Goal: Information Seeking & Learning: Compare options

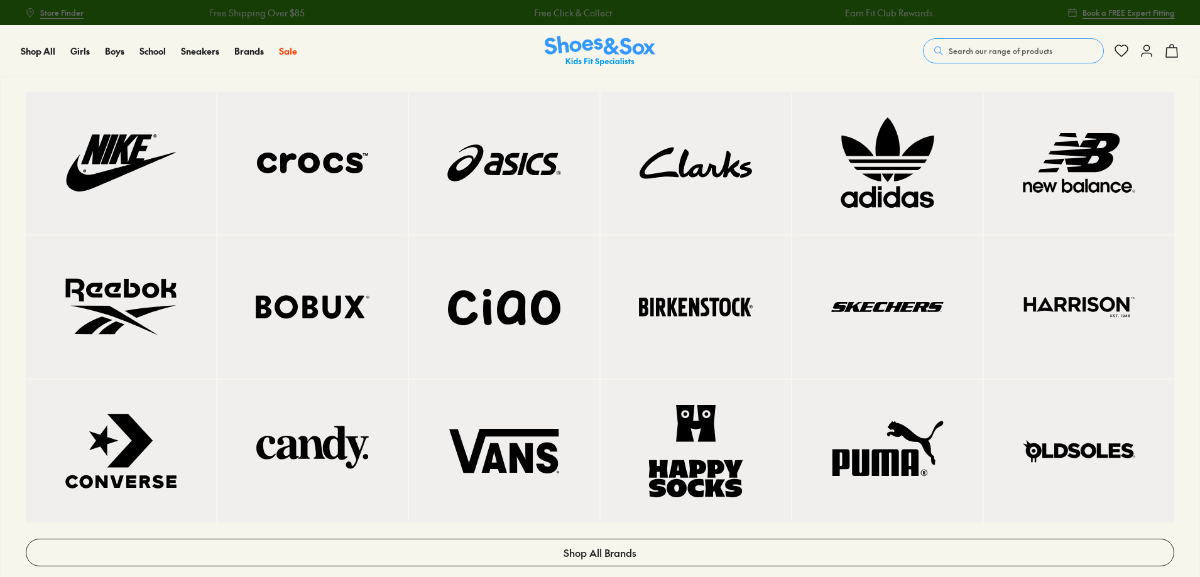
click at [913, 307] on img at bounding box center [887, 307] width 140 height 92
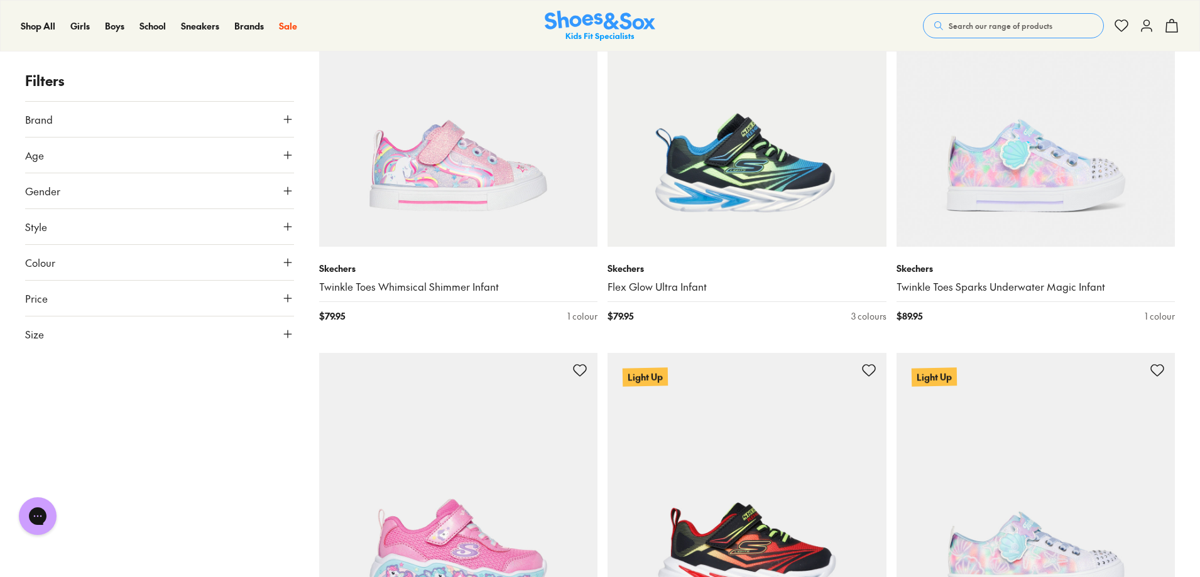
scroll to position [1445, 0]
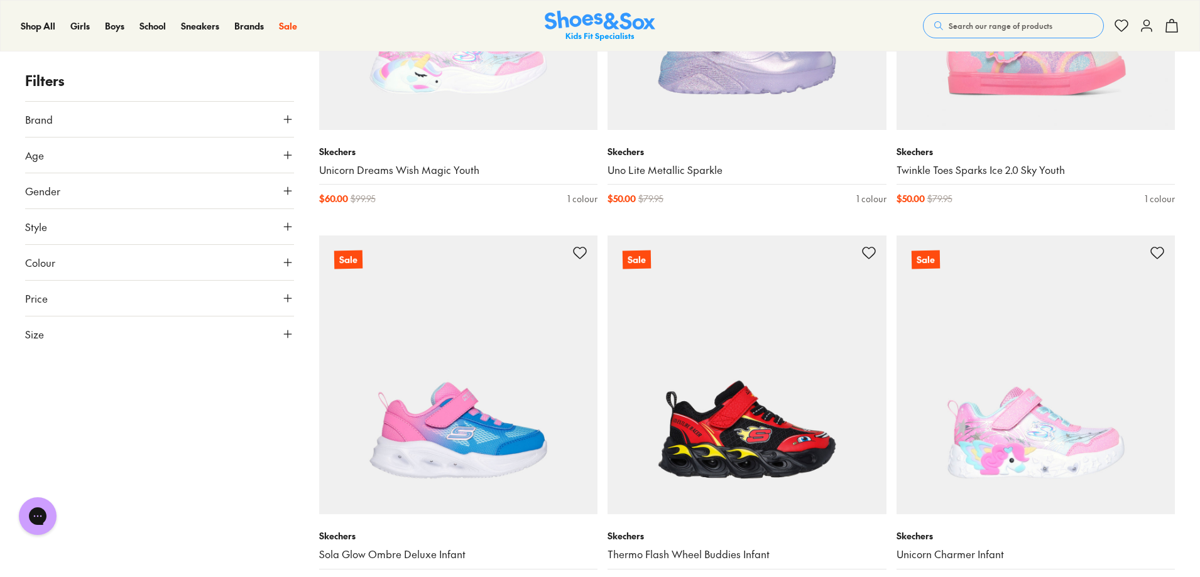
scroll to position [5088, 0]
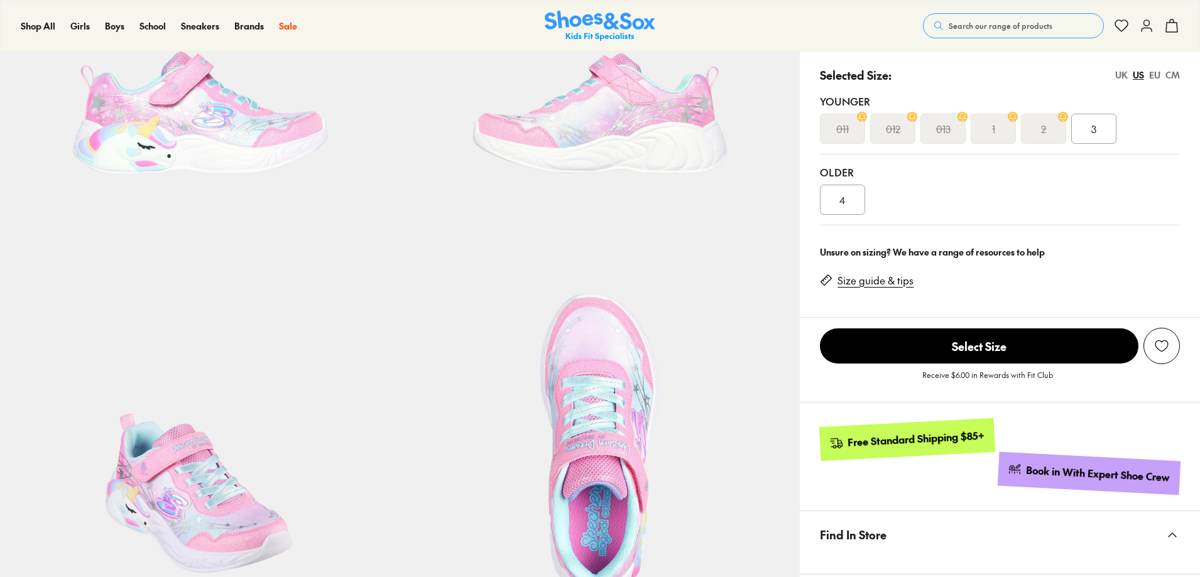
select select "*"
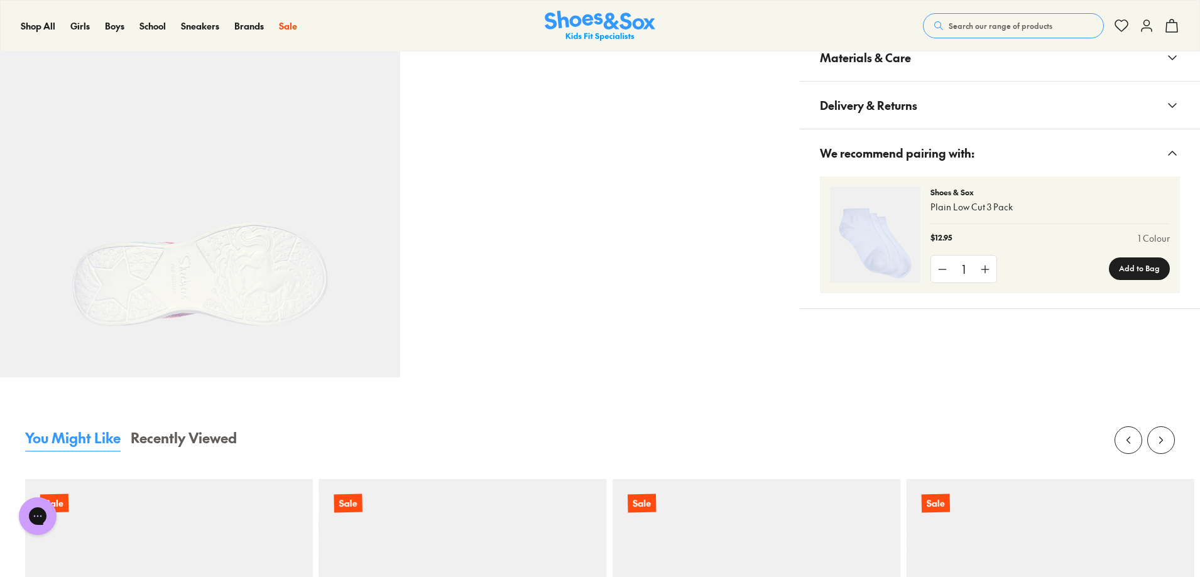
scroll to position [942, 0]
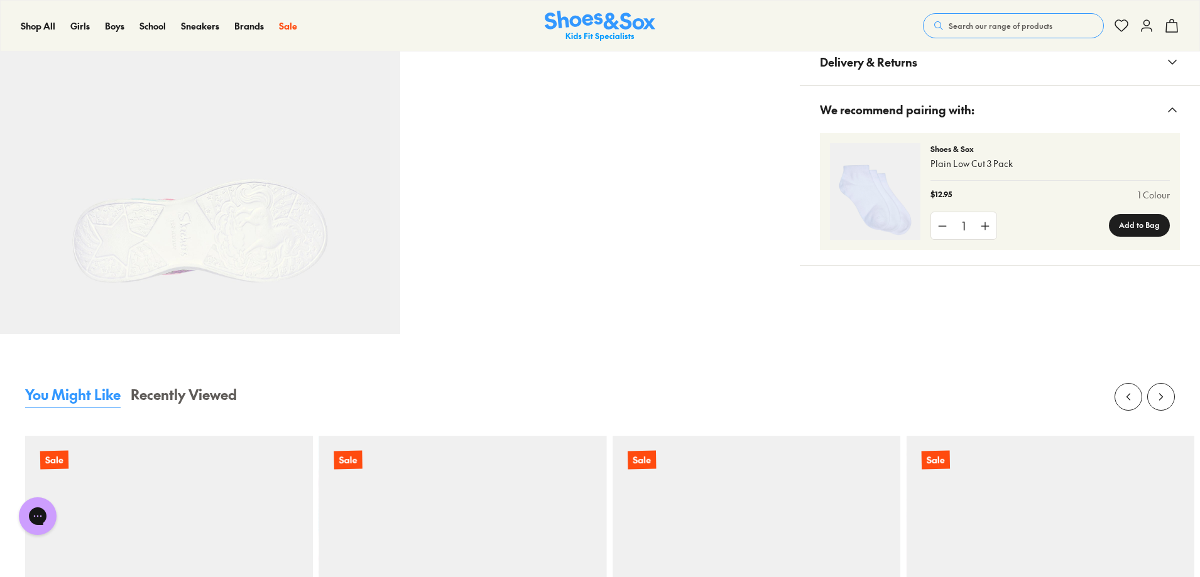
click at [1165, 22] on icon at bounding box center [1172, 14] width 15 height 15
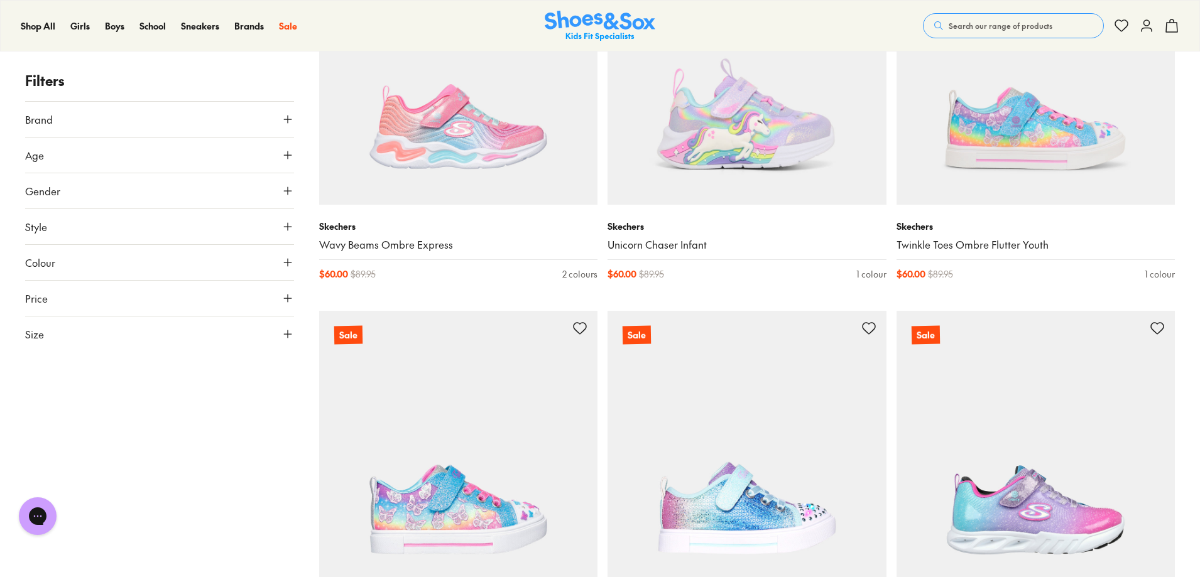
scroll to position [1916, 0]
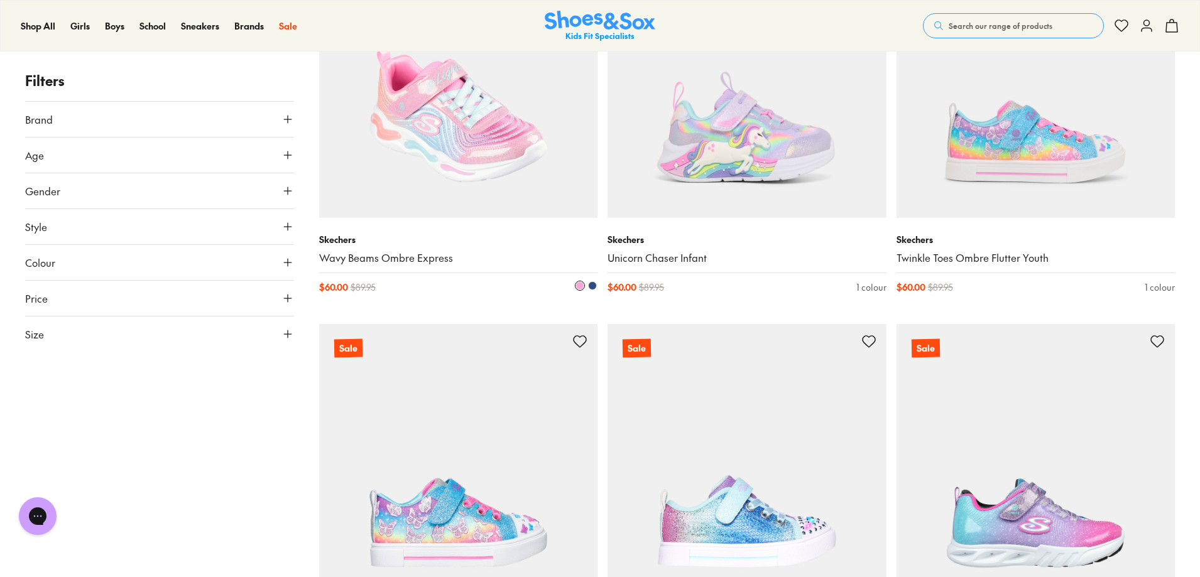
click at [435, 219] on img at bounding box center [458, 79] width 279 height 279
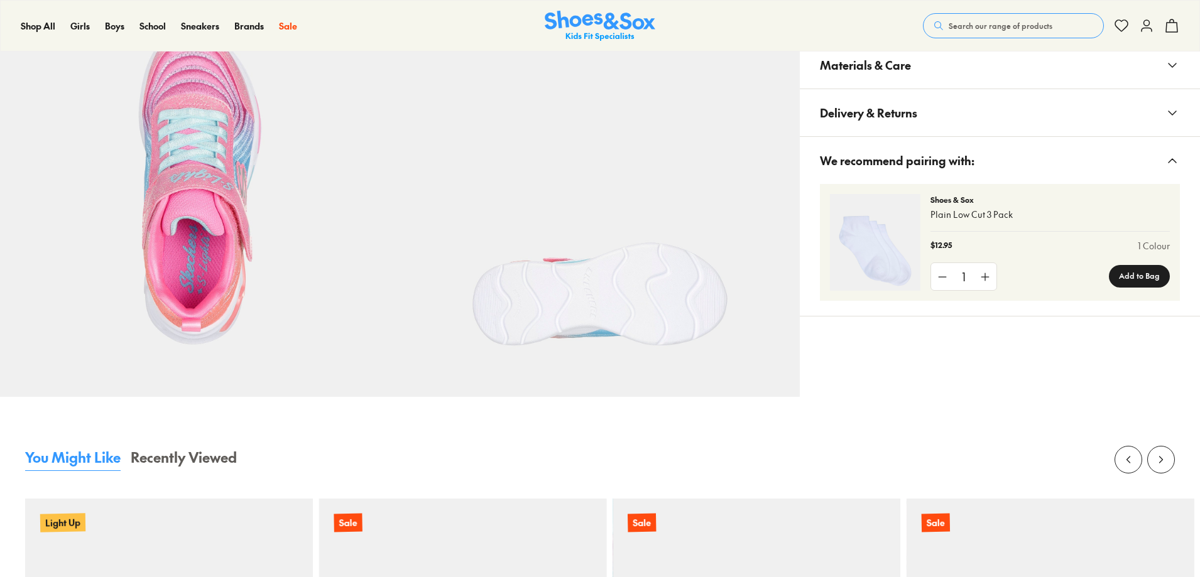
click at [911, 84] on span "Materials & Care" at bounding box center [865, 64] width 91 height 37
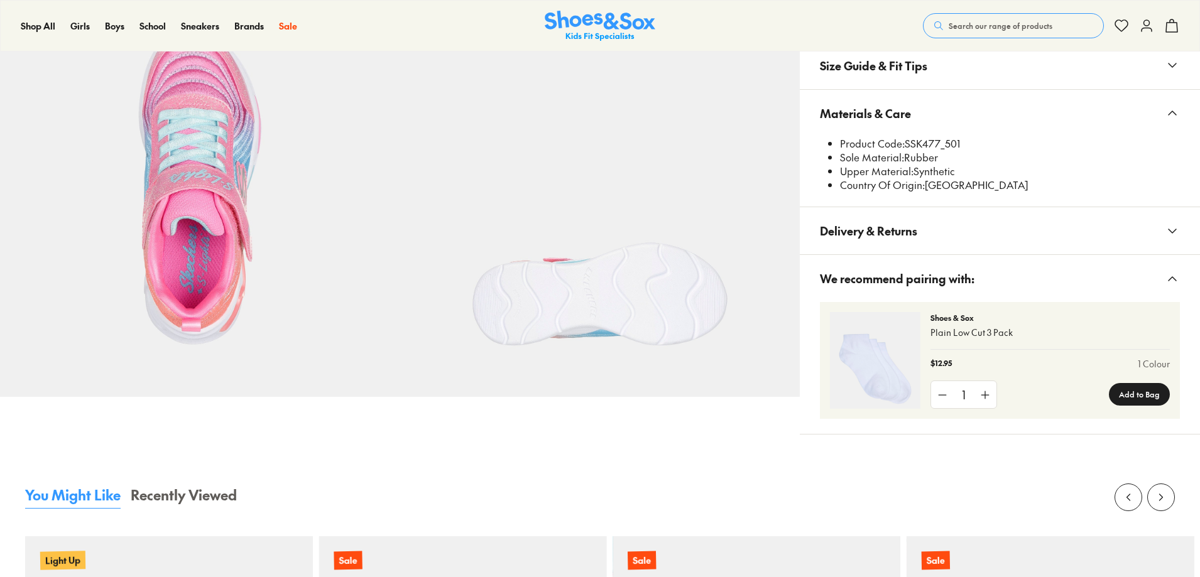
select select "*"
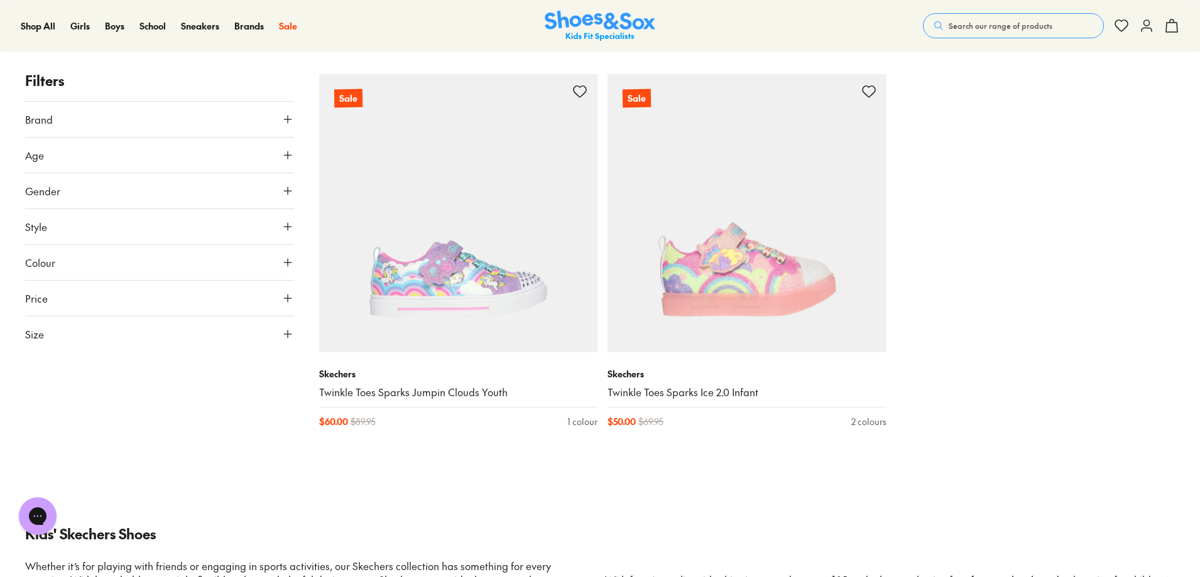
scroll to position [2440, 0]
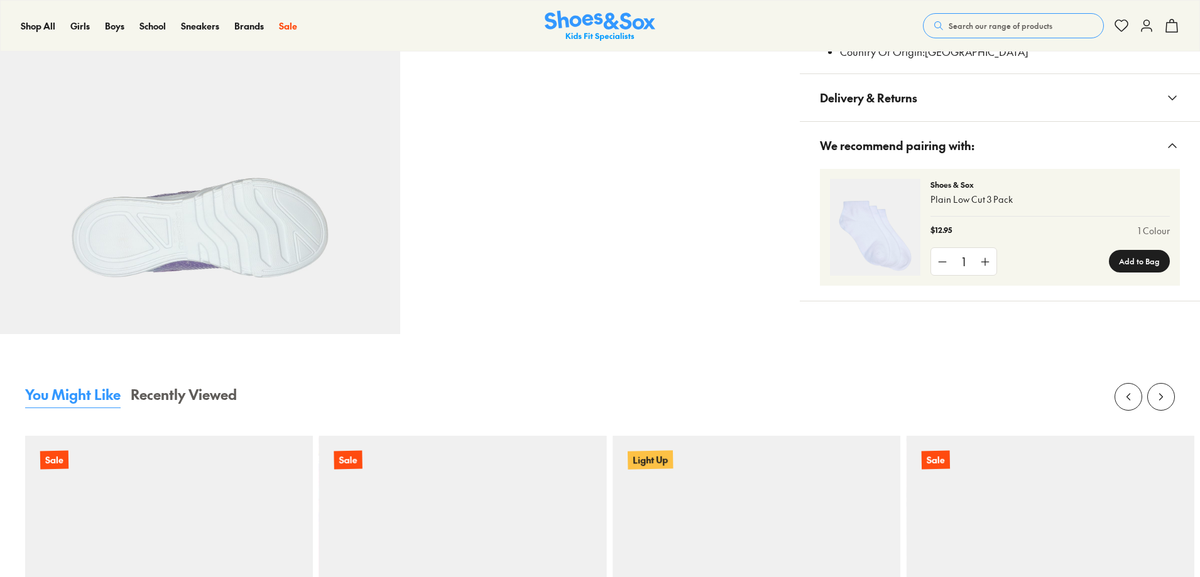
scroll to position [938, 0]
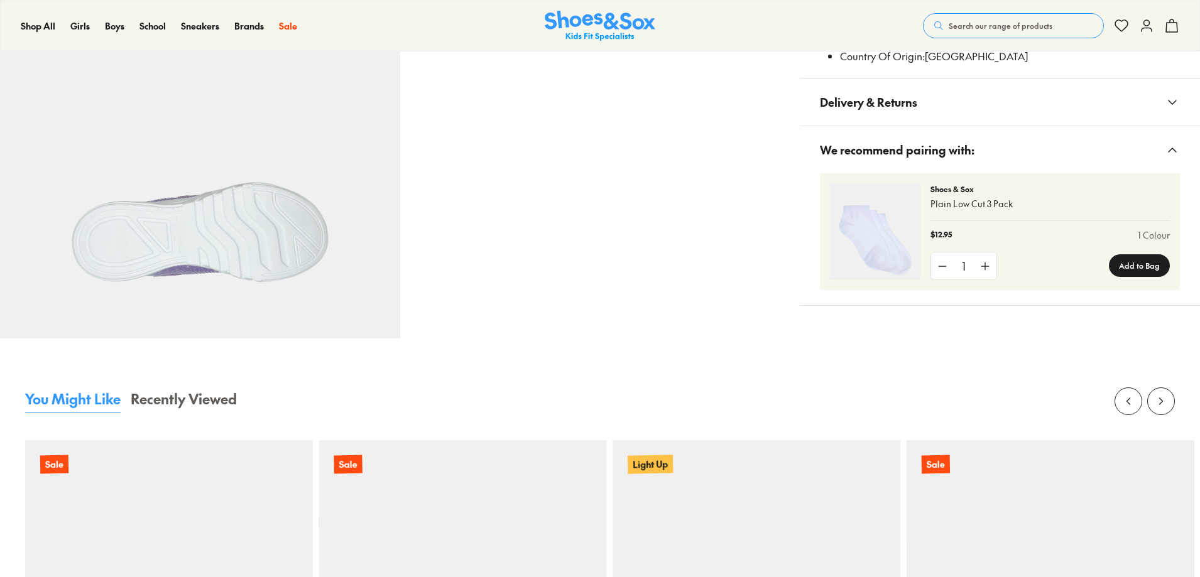
select select "*"
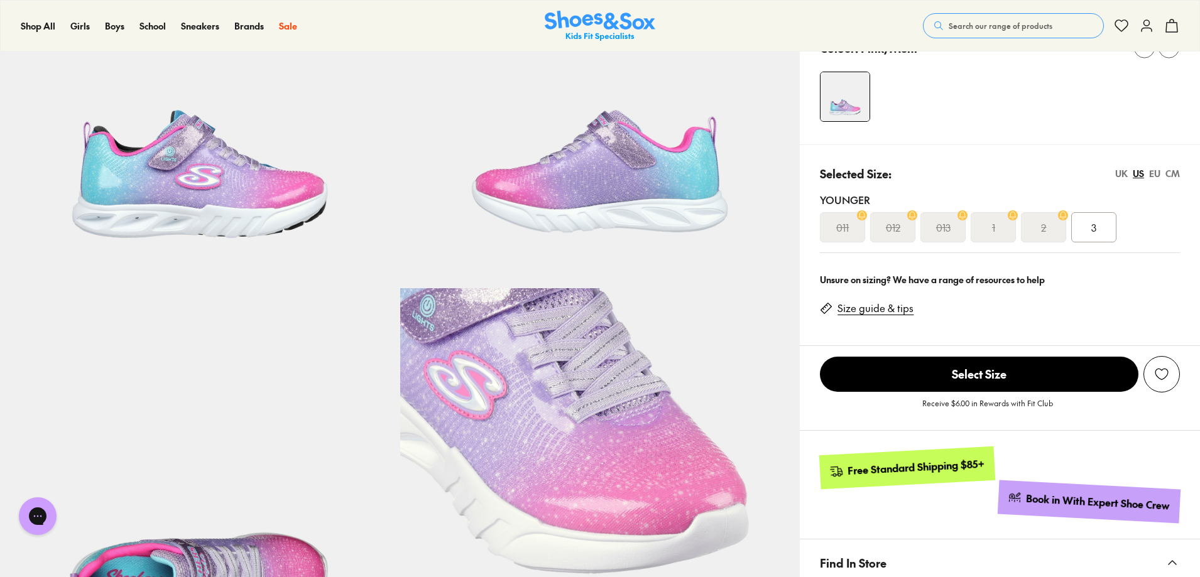
scroll to position [0, 0]
